Goal: Transaction & Acquisition: Book appointment/travel/reservation

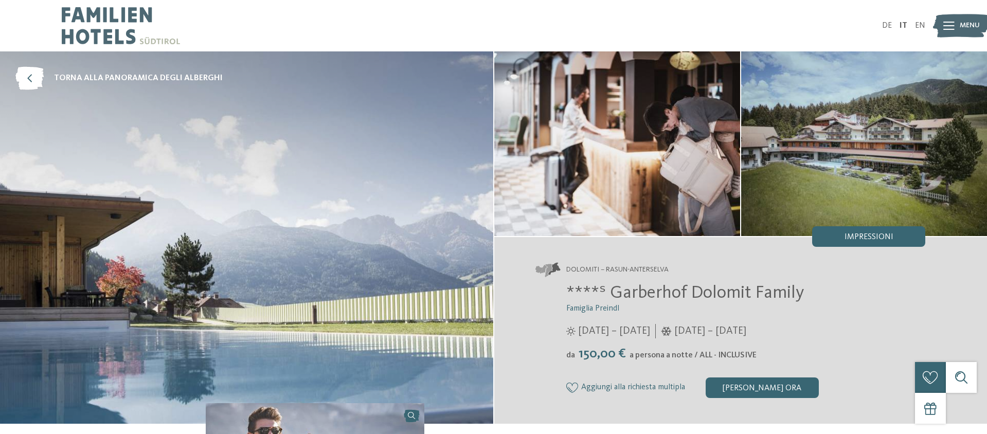
click at [956, 28] on img at bounding box center [961, 26] width 57 height 28
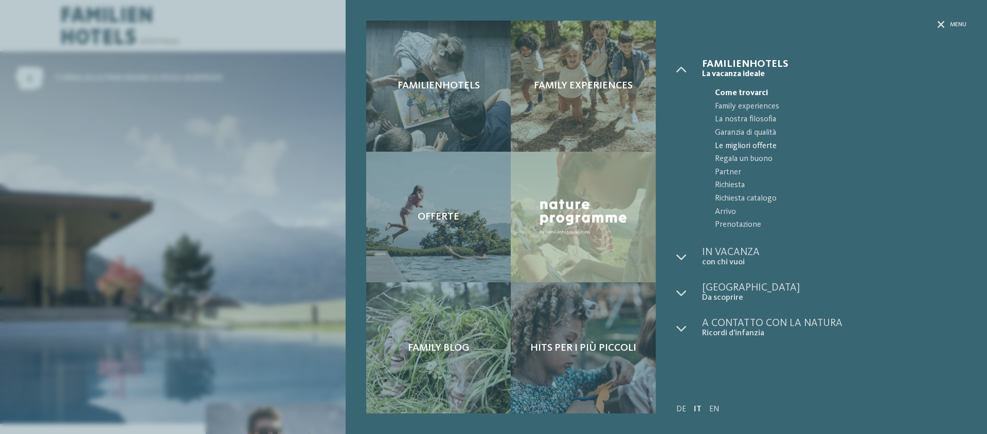
click at [729, 145] on span "Le migliori offerte" at bounding box center [840, 146] width 251 height 13
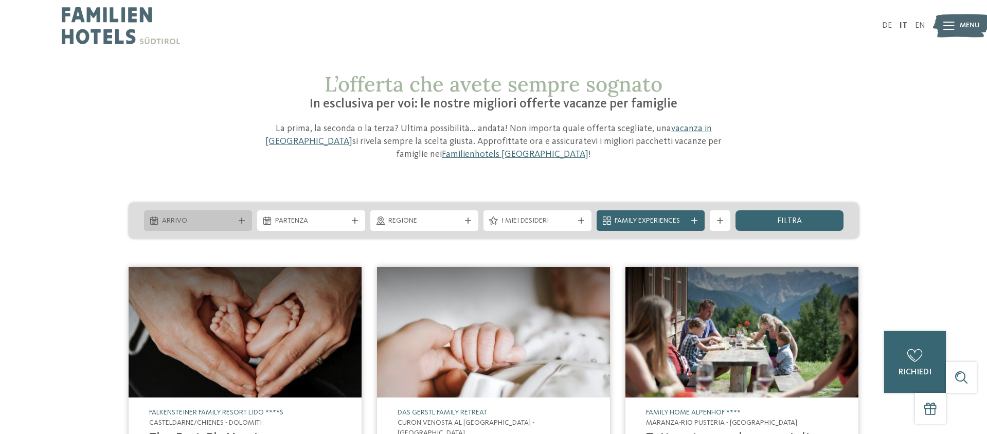
click at [245, 222] on div at bounding box center [241, 220] width 10 height 6
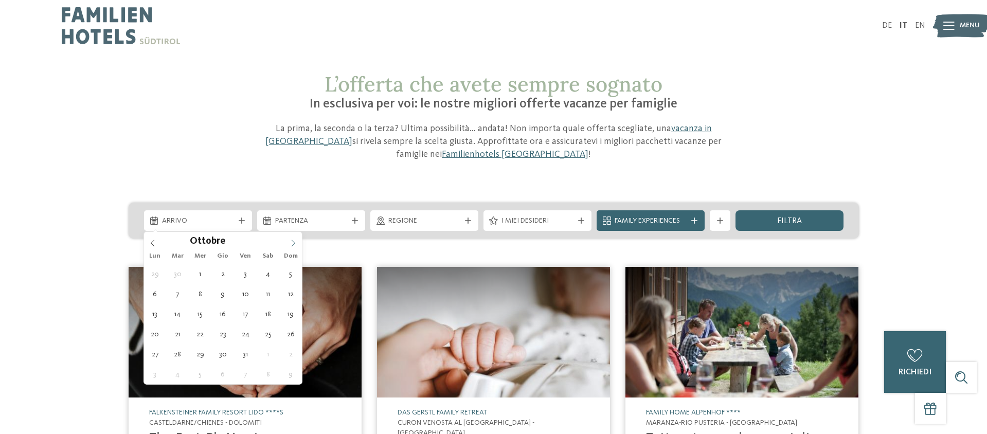
click at [290, 244] on icon at bounding box center [292, 243] width 7 height 7
type div "09.10.2025"
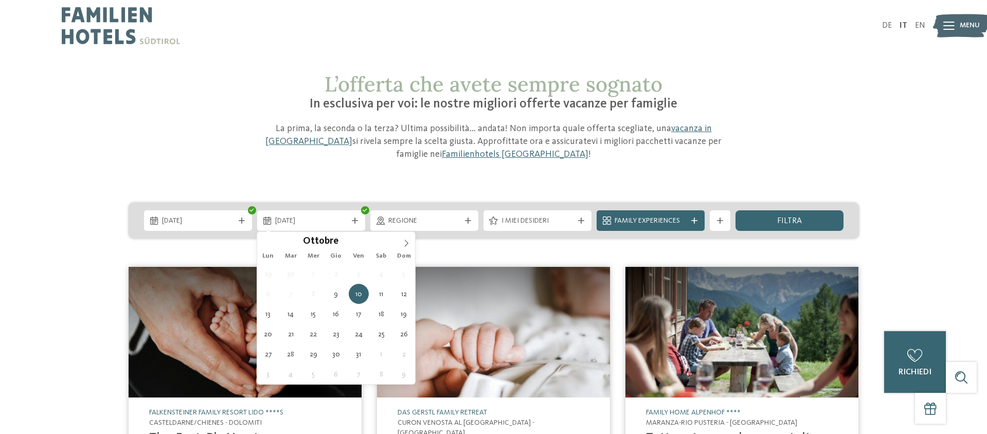
click at [223, 296] on img at bounding box center [245, 332] width 233 height 131
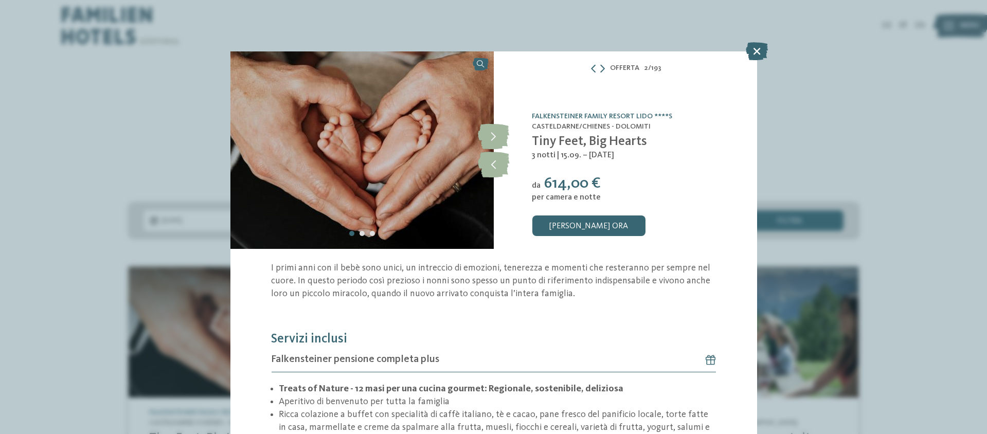
click at [753, 51] on icon at bounding box center [756, 51] width 22 height 18
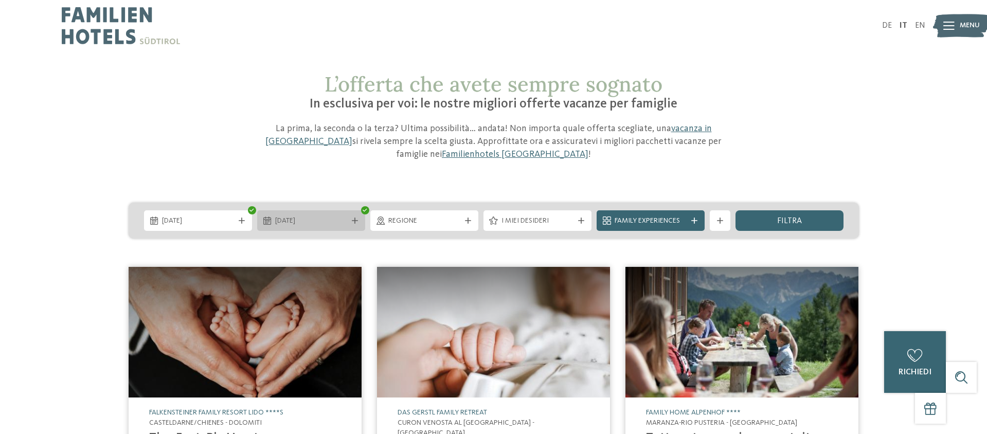
click at [354, 220] on icon at bounding box center [355, 220] width 6 height 6
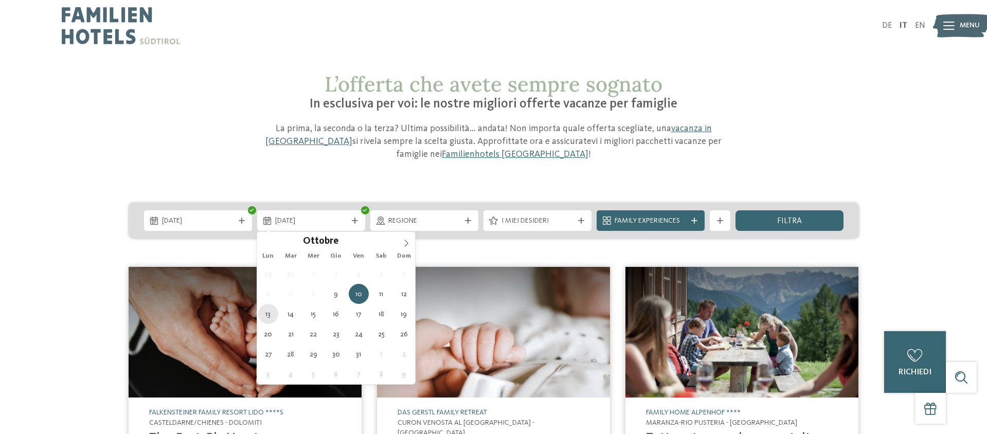
type div "13.10.2025"
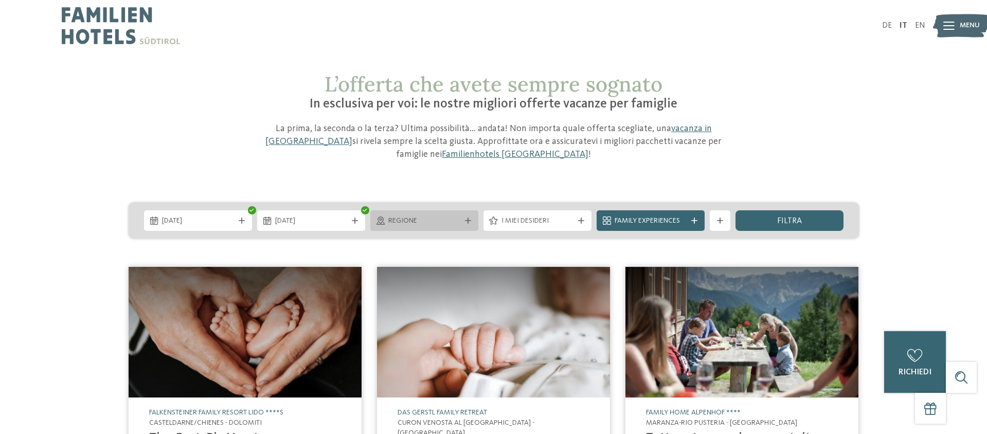
click at [468, 219] on icon at bounding box center [468, 220] width 6 height 6
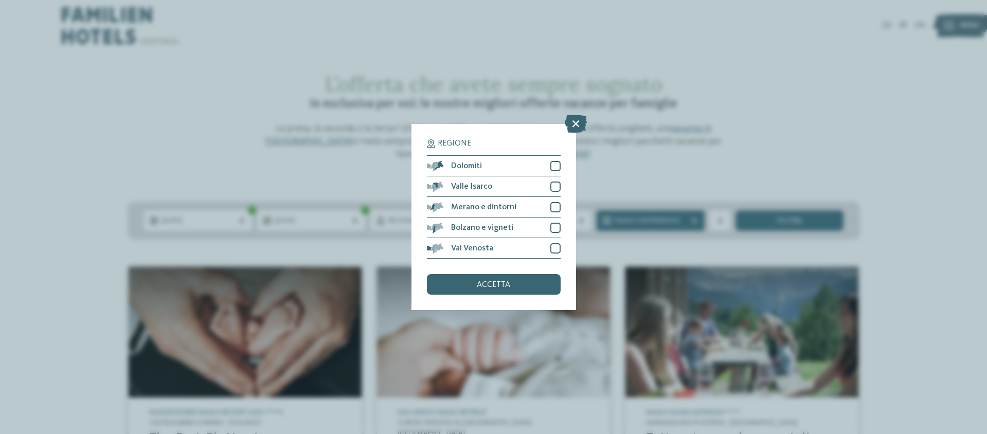
click at [43, 221] on div "Regione Dolomiti" at bounding box center [493, 217] width 987 height 434
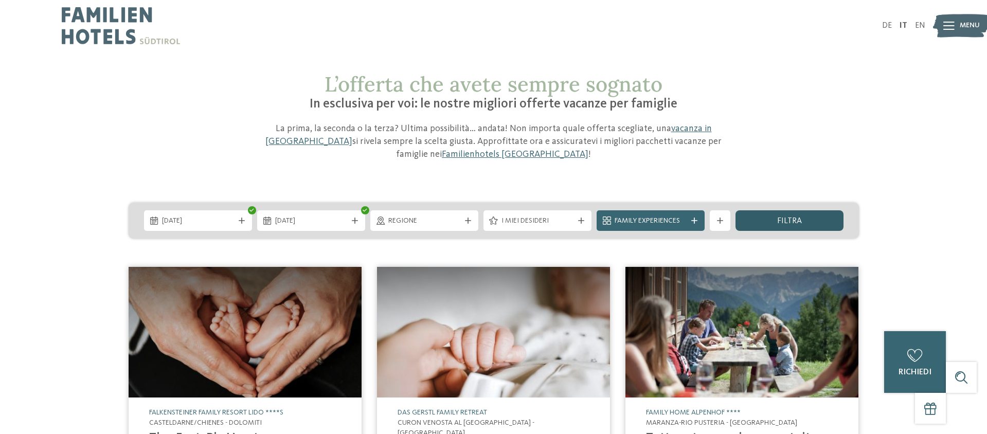
click at [786, 221] on span "filtra" at bounding box center [789, 221] width 25 height 8
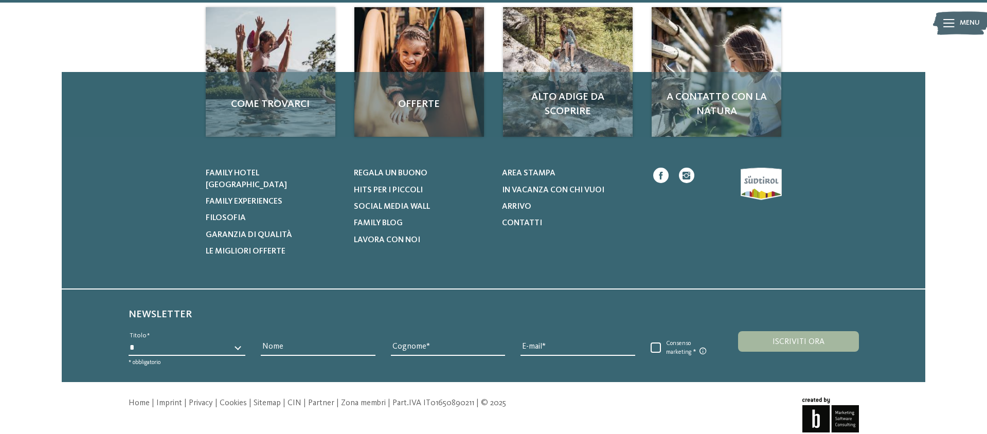
scroll to position [1043, 0]
